Goal: Information Seeking & Learning: Learn about a topic

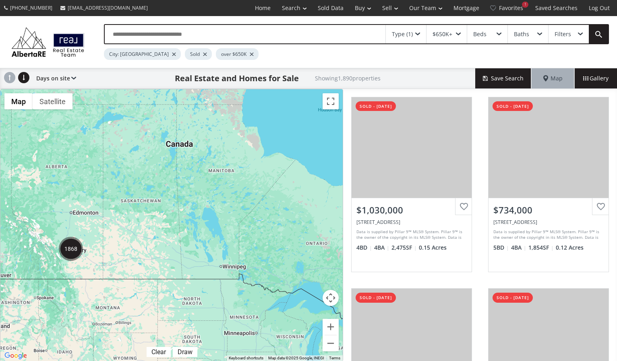
click at [70, 252] on img "1868" at bounding box center [71, 249] width 24 height 24
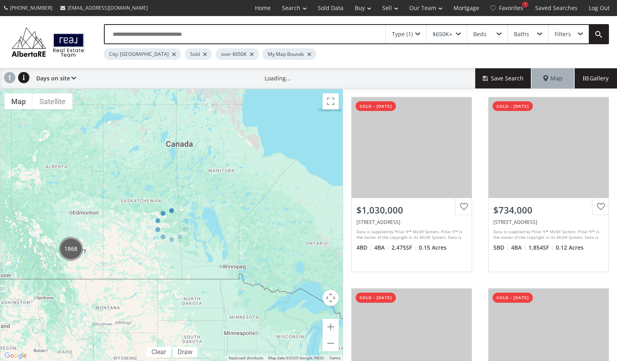
click at [70, 252] on div at bounding box center [171, 225] width 343 height 273
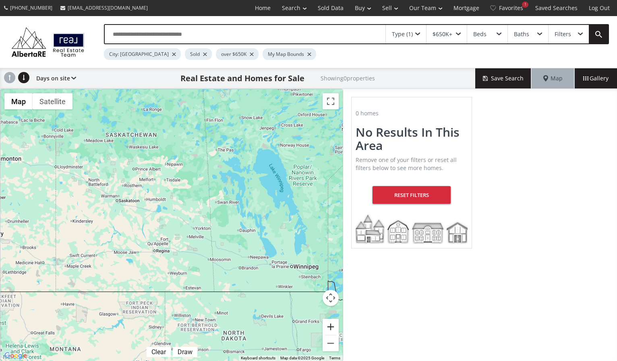
click at [332, 330] on button "Zoom in" at bounding box center [330, 327] width 16 height 16
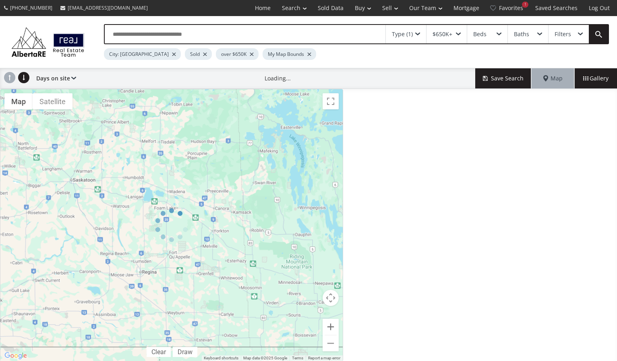
click at [332, 330] on div at bounding box center [171, 225] width 343 height 273
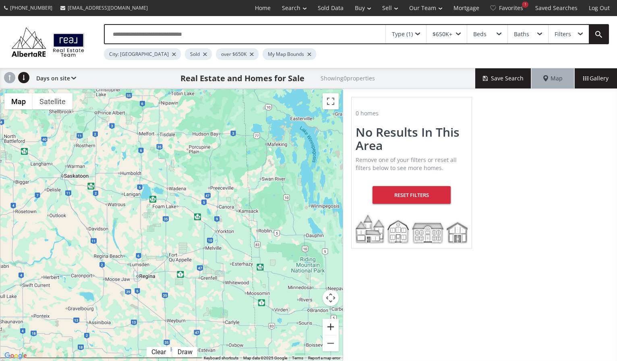
click at [332, 330] on button "Zoom in" at bounding box center [330, 327] width 16 height 16
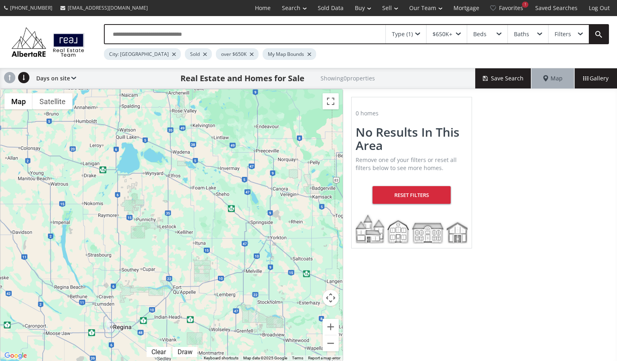
drag, startPoint x: 184, startPoint y: 257, endPoint x: 335, endPoint y: 217, distance: 156.3
click at [330, 218] on div at bounding box center [171, 225] width 342 height 272
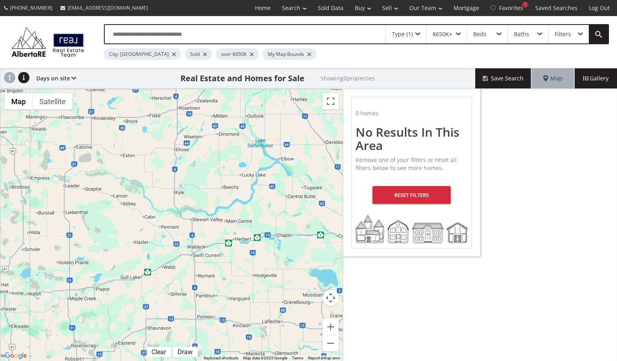
drag, startPoint x: 268, startPoint y: 294, endPoint x: 357, endPoint y: 163, distance: 158.1
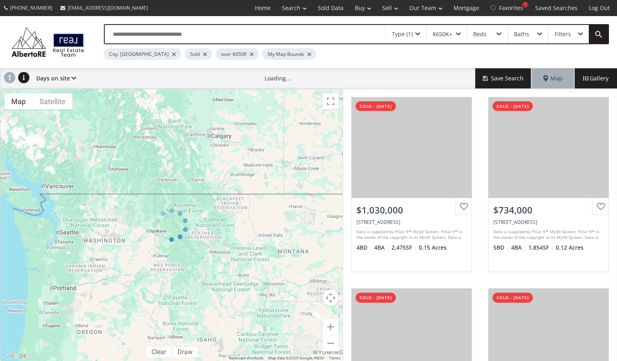
drag, startPoint x: 196, startPoint y: 145, endPoint x: 206, endPoint y: 223, distance: 78.3
click at [207, 227] on div at bounding box center [171, 225] width 343 height 273
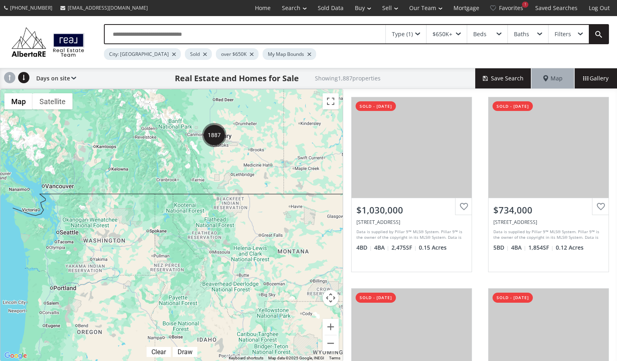
click at [216, 139] on img "1887" at bounding box center [214, 135] width 24 height 24
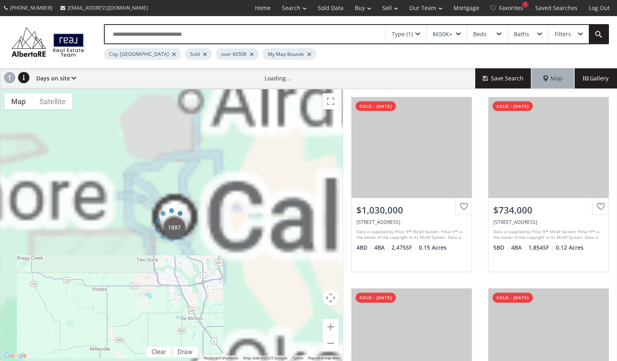
click at [216, 139] on div at bounding box center [171, 225] width 343 height 273
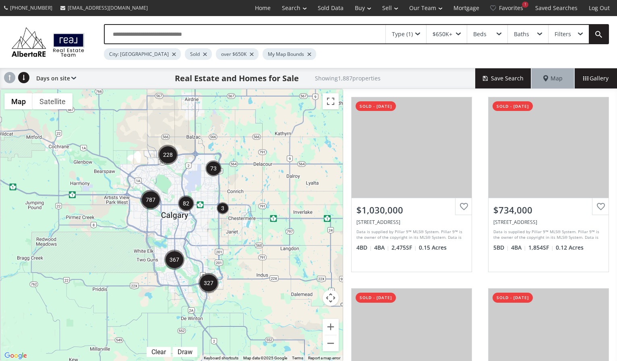
click at [181, 231] on div at bounding box center [171, 225] width 342 height 272
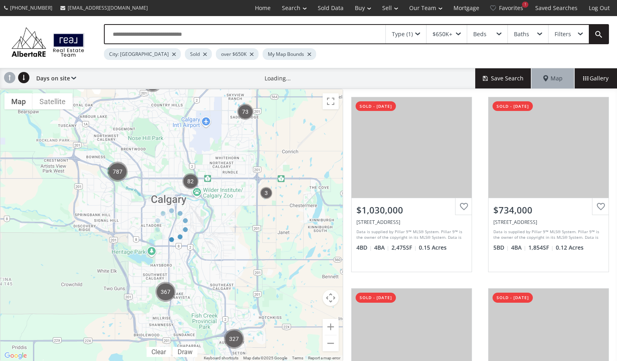
click at [181, 231] on div at bounding box center [171, 225] width 343 height 273
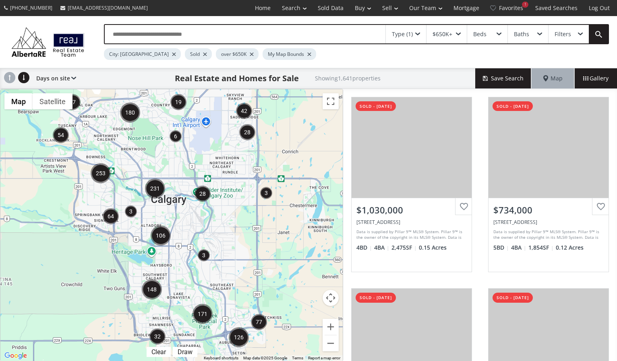
click at [181, 230] on div at bounding box center [171, 225] width 342 height 272
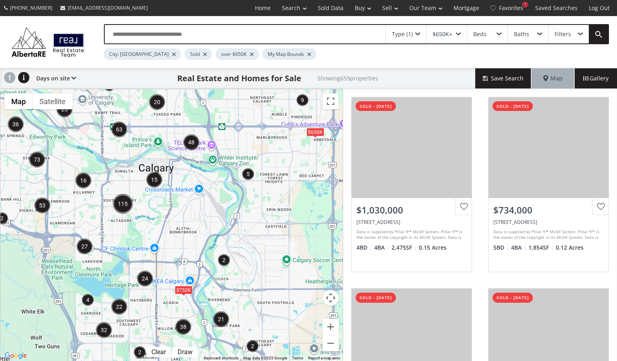
click at [83, 264] on div "$752K $650K" at bounding box center [171, 225] width 342 height 272
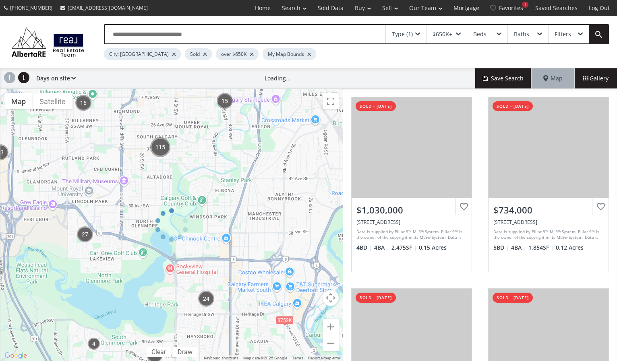
click at [89, 262] on div at bounding box center [171, 225] width 343 height 273
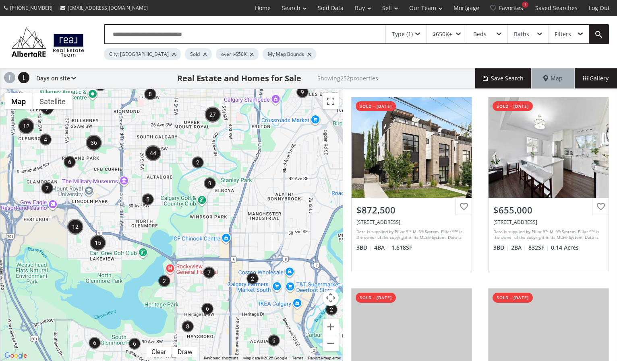
click at [92, 258] on div at bounding box center [171, 225] width 342 height 272
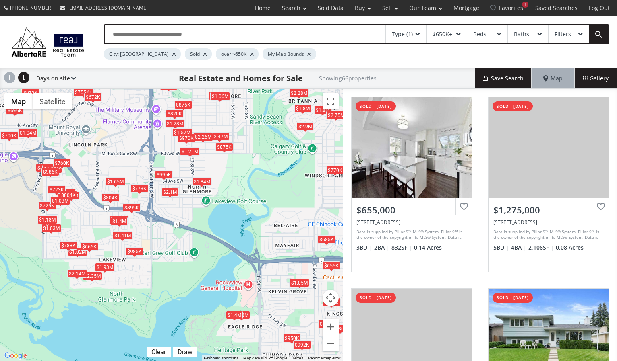
click at [74, 213] on div "$655K $1.28M $985K $860K $755K+ $2.35M $723K $770K $755K+ $1.57M $773K $730K $8…" at bounding box center [171, 225] width 342 height 272
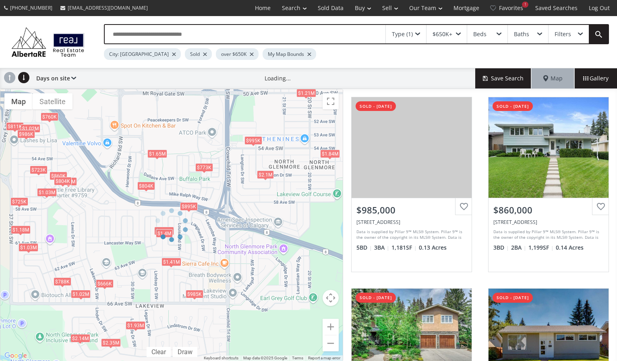
drag, startPoint x: 74, startPoint y: 213, endPoint x: 88, endPoint y: 258, distance: 47.1
click at [88, 258] on div at bounding box center [171, 225] width 343 height 273
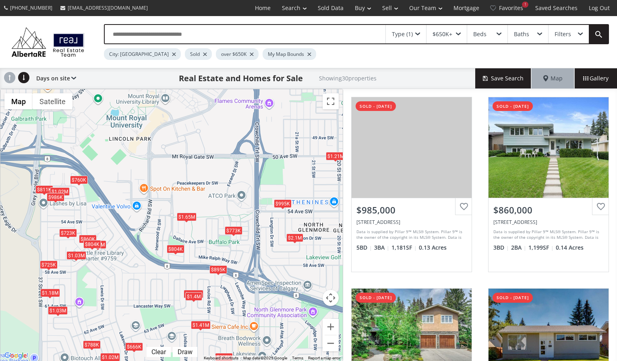
drag, startPoint x: 67, startPoint y: 203, endPoint x: 97, endPoint y: 268, distance: 71.7
click at [97, 268] on div "$985K $860K $2.35M $723K $773K $1.94M $2.14M $1.02M $811K $895K $2.1M $1.02M $1…" at bounding box center [171, 225] width 342 height 272
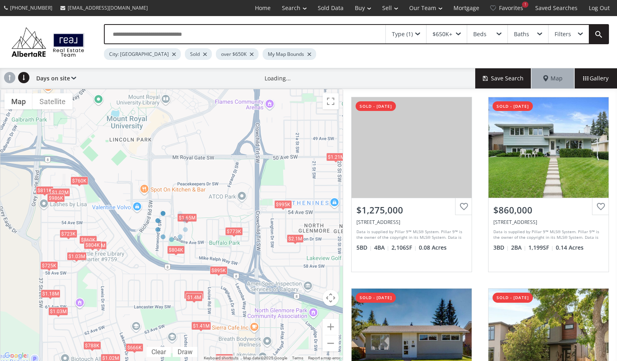
click at [83, 202] on div at bounding box center [171, 225] width 343 height 273
click at [83, 202] on div "← Move left → Move right ↑ Move up ↓ Move down + Zoom in - Zoom out Home Jump l…" at bounding box center [171, 225] width 343 height 273
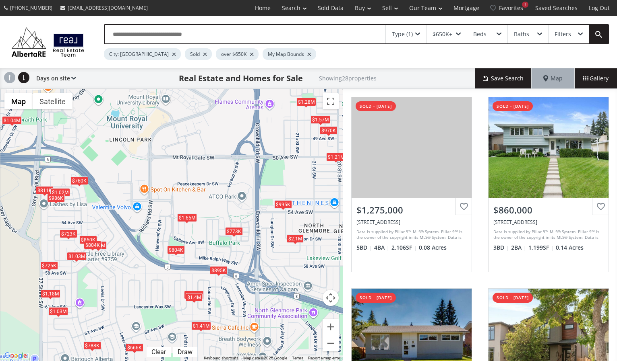
click at [73, 209] on div "$1.28M $860K $723K $1.57M $773K $1.94M $811K $895K $2.1M $1.02M $1.21M $666K $9…" at bounding box center [171, 225] width 342 height 272
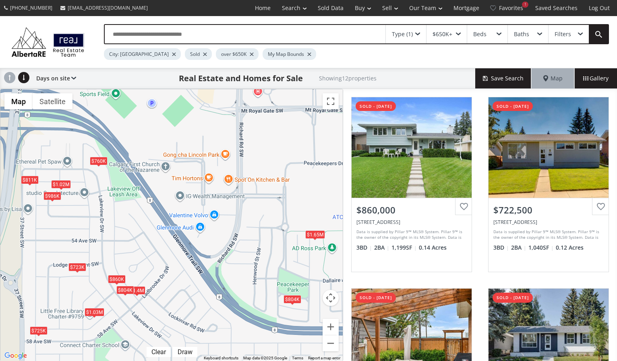
drag, startPoint x: 72, startPoint y: 214, endPoint x: 87, endPoint y: 220, distance: 16.7
click at [87, 220] on div "$860K $723K $811K $1.02M $1.4M $725K $1.65M $760K $804K $986K $804K $1.03M" at bounding box center [171, 225] width 342 height 272
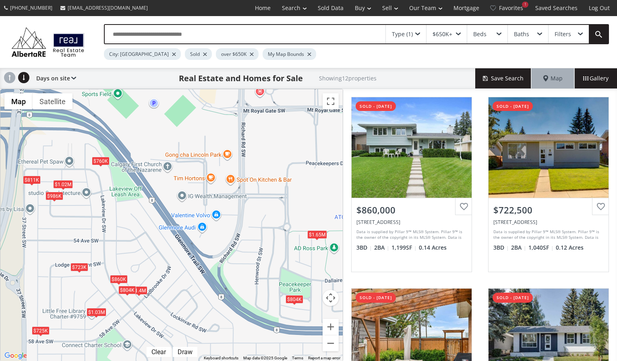
click at [87, 219] on div "$860K $723K $811K $1.02M $1.4M $725K $1.65M $760K $804K $986K $804K $1.03M" at bounding box center [171, 225] width 342 height 272
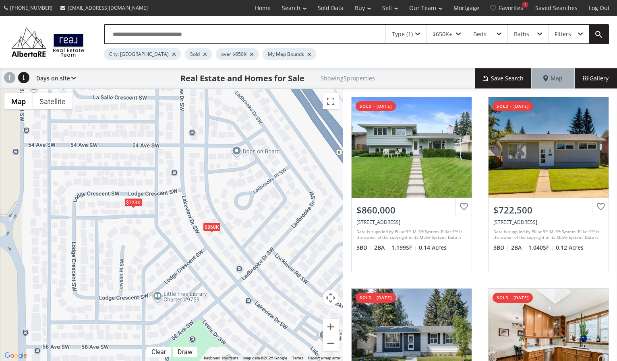
drag, startPoint x: 66, startPoint y: 258, endPoint x: 127, endPoint y: 140, distance: 132.5
click at [127, 140] on div "$860K $723K $1.02M $760K $986K" at bounding box center [171, 225] width 342 height 272
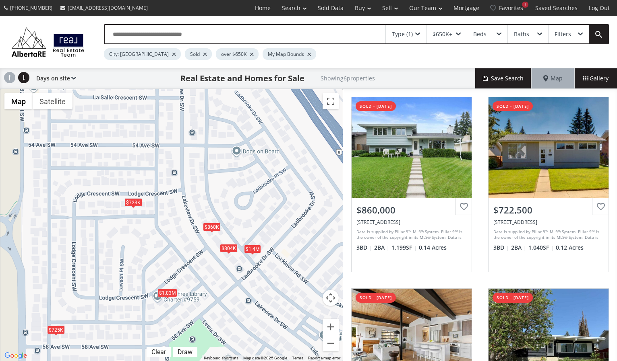
click at [166, 291] on div "$1.03M" at bounding box center [167, 293] width 20 height 8
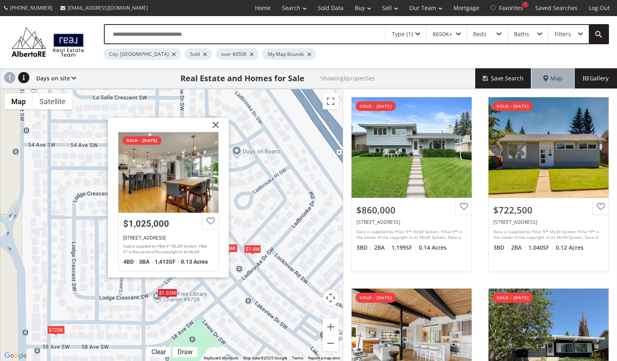
click at [136, 288] on div "$860K $723K $1.4M $725K $804K $1.03[GEOGRAPHIC_DATA] sold - [DATE] $1,025,000 […" at bounding box center [171, 225] width 342 height 272
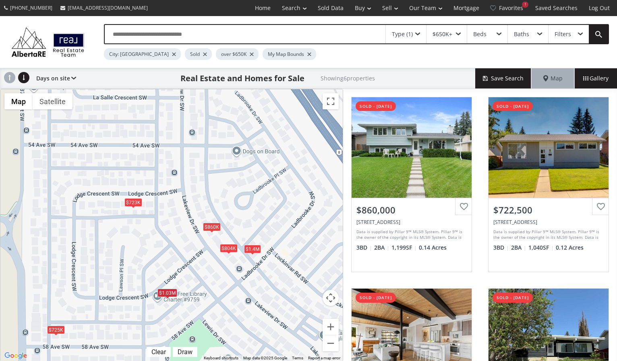
click at [153, 283] on div "$860K $723K $1.4M $725K $804K $1.03M" at bounding box center [171, 225] width 342 height 272
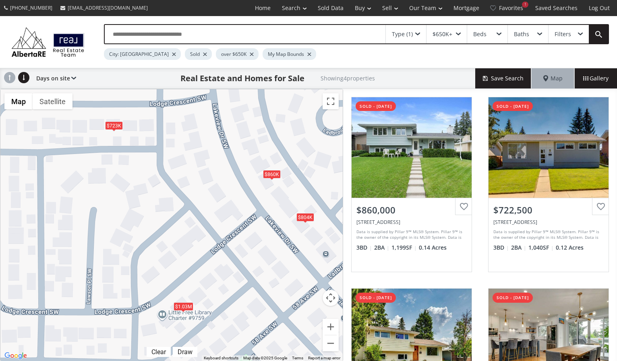
click at [184, 304] on div "$1.03M" at bounding box center [183, 306] width 20 height 8
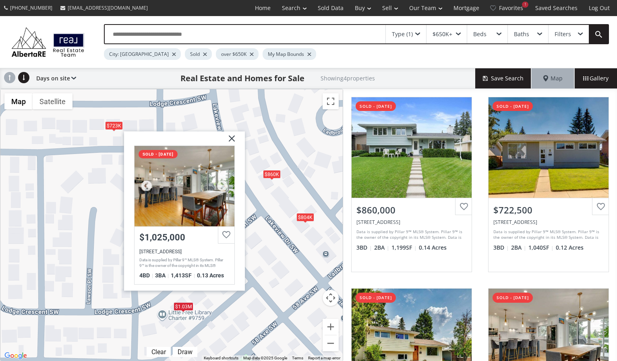
click at [189, 212] on div at bounding box center [184, 186] width 100 height 81
